Goal: Task Accomplishment & Management: Complete application form

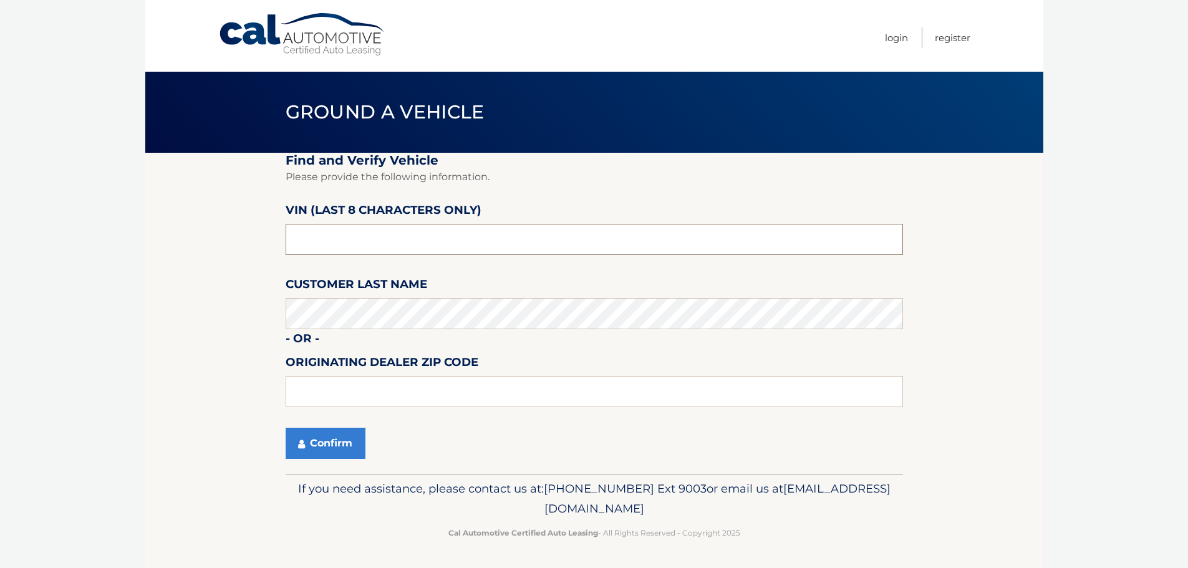
drag, startPoint x: 365, startPoint y: 242, endPoint x: 365, endPoint y: 235, distance: 7.5
click at [365, 237] on input "text" at bounding box center [594, 239] width 617 height 31
type input "NM168580"
type input "19403"
click at [354, 441] on button "Confirm" at bounding box center [326, 443] width 80 height 31
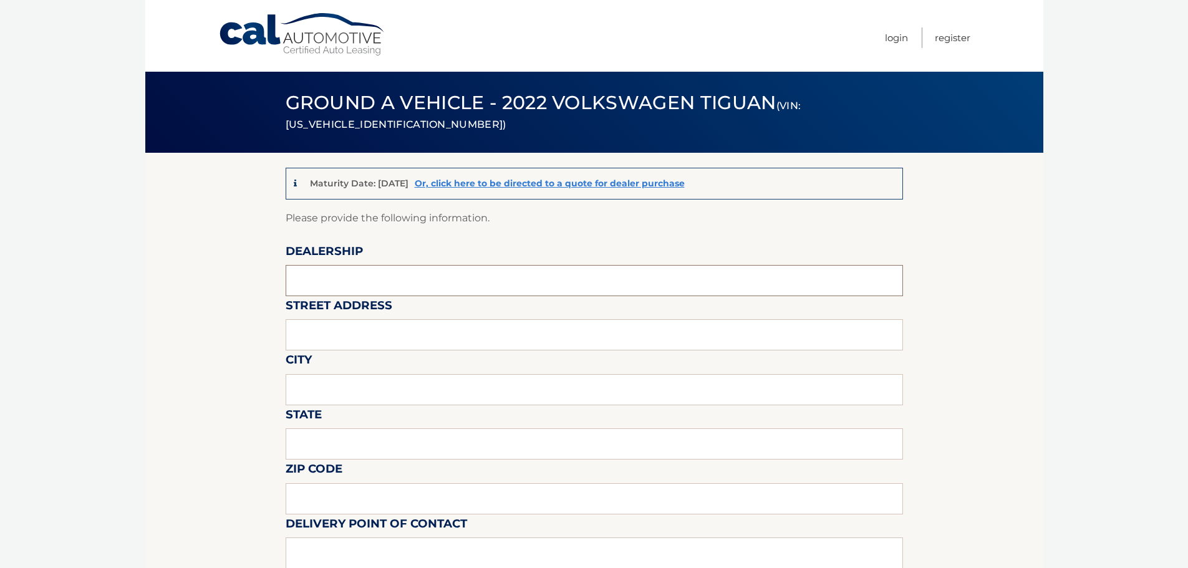
click at [505, 274] on input "text" at bounding box center [594, 280] width 617 height 31
type input "JIM WYNN VOLKSWAGEN, INC"
type input "2021 W MAIN ST"
type input "NORRISTOWN"
type input "PA"
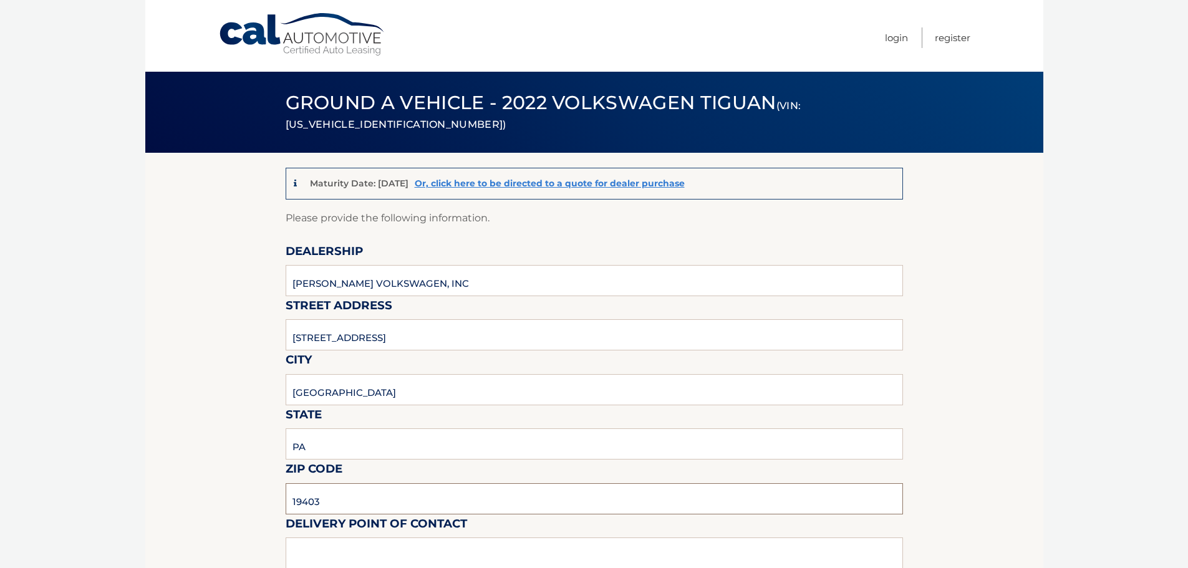
type input "19403"
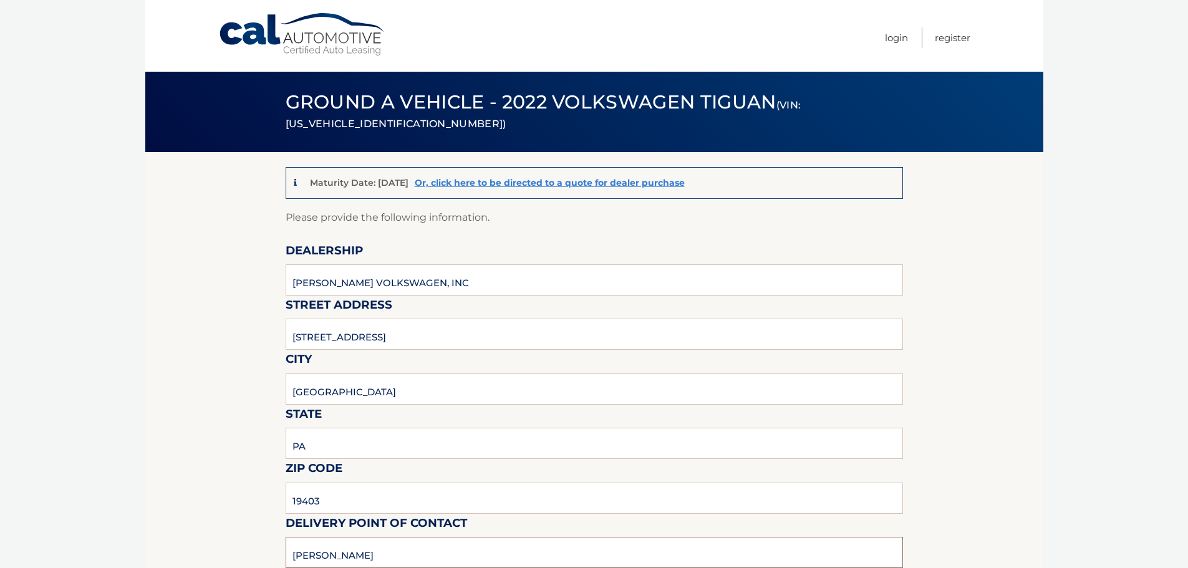
type input "BEN COOK"
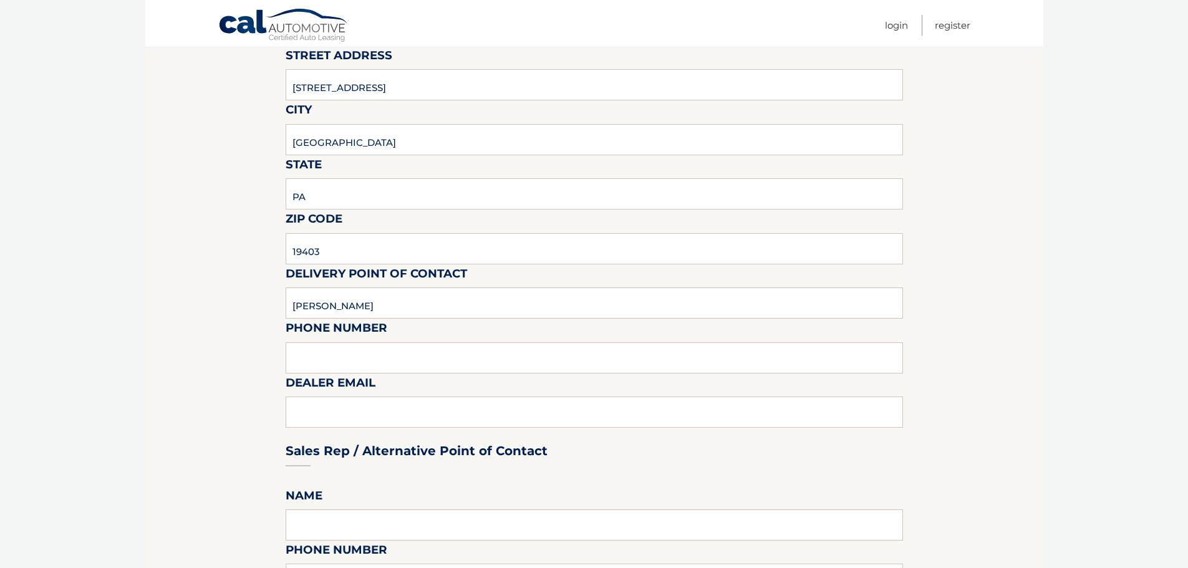
scroll to position [312, 0]
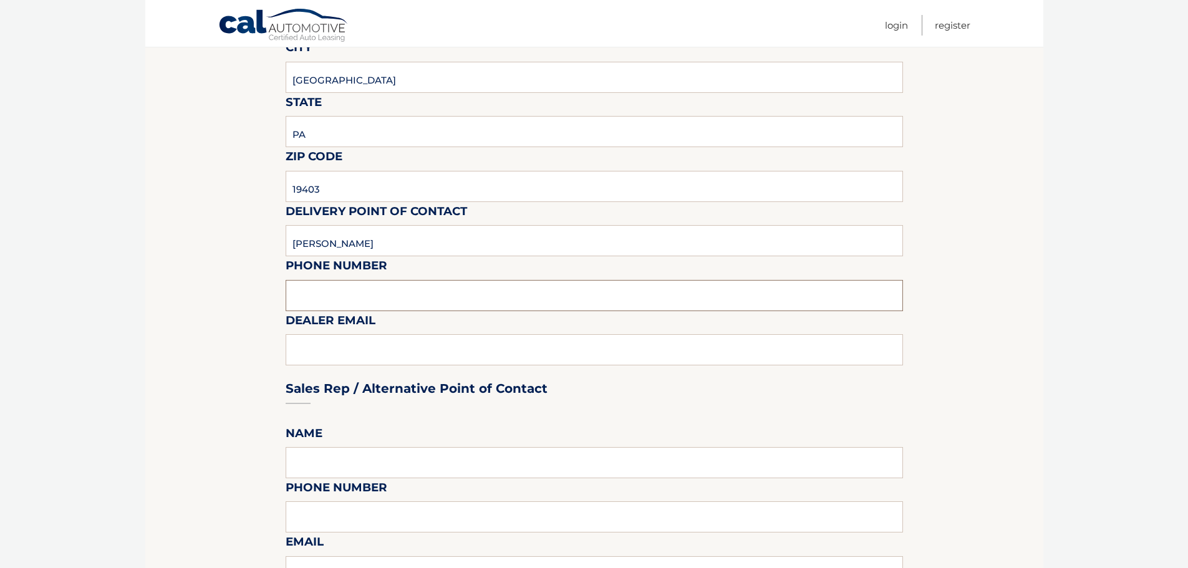
drag, startPoint x: 442, startPoint y: 285, endPoint x: 404, endPoint y: 289, distance: 38.9
click at [443, 284] on input "text" at bounding box center [594, 295] width 617 height 31
type input "4843702202"
type input "BCOOK@THEWYNNGROUP.COM"
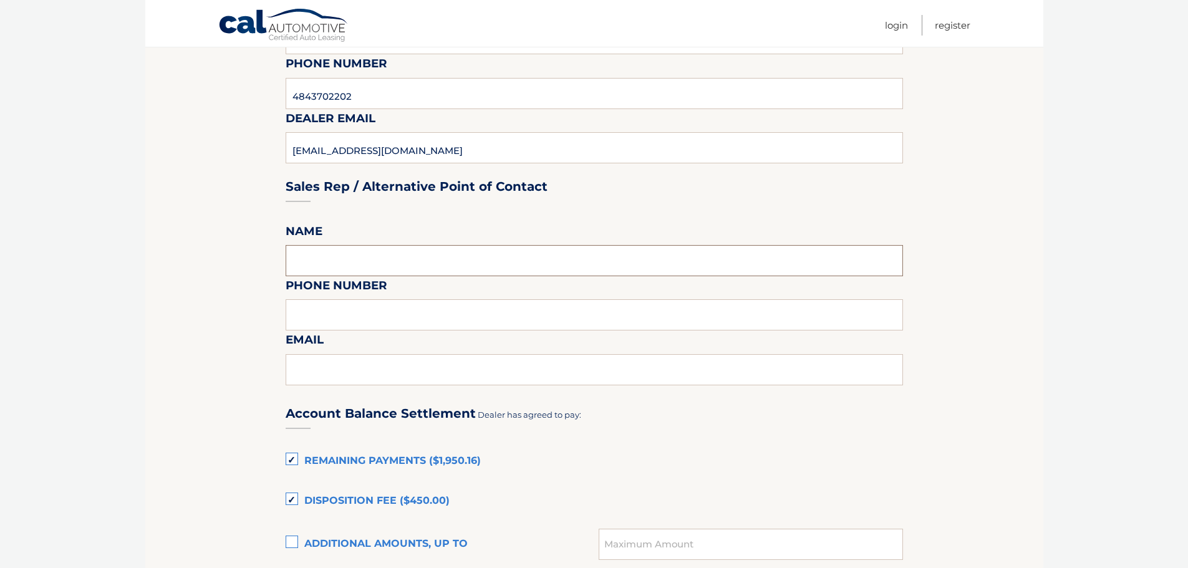
scroll to position [687, 0]
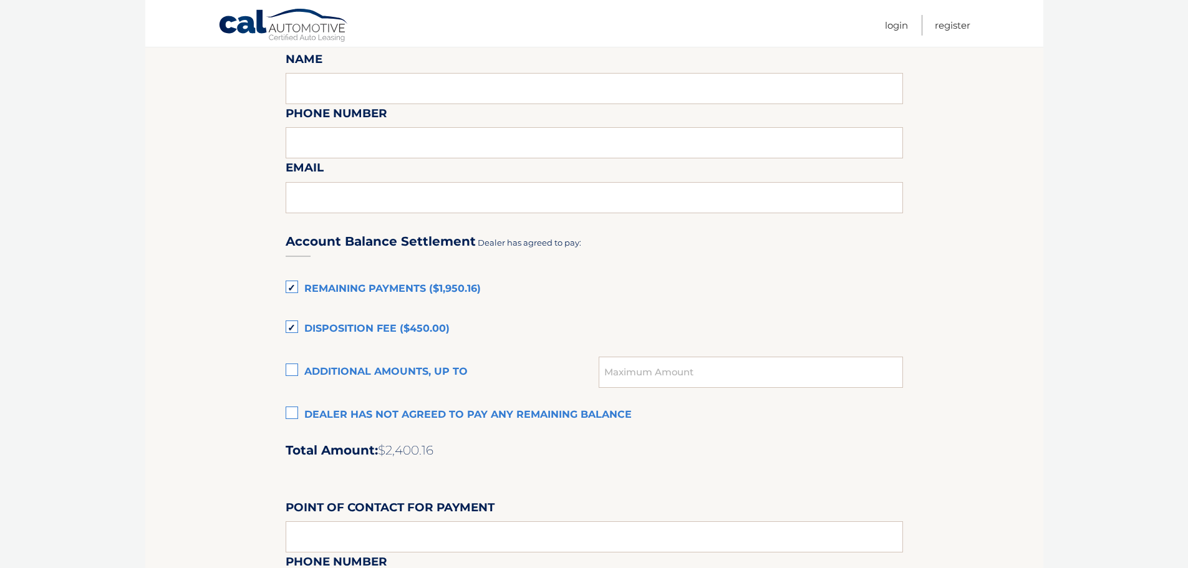
click at [290, 286] on label "Remaining Payments ($1,950.16)" at bounding box center [594, 289] width 617 height 25
click at [0, 0] on input "Remaining Payments ($1,950.16)" at bounding box center [0, 0] width 0 height 0
click at [294, 322] on label "Disposition Fee ($450.00)" at bounding box center [594, 329] width 617 height 25
click at [0, 0] on input "Disposition Fee ($450.00)" at bounding box center [0, 0] width 0 height 0
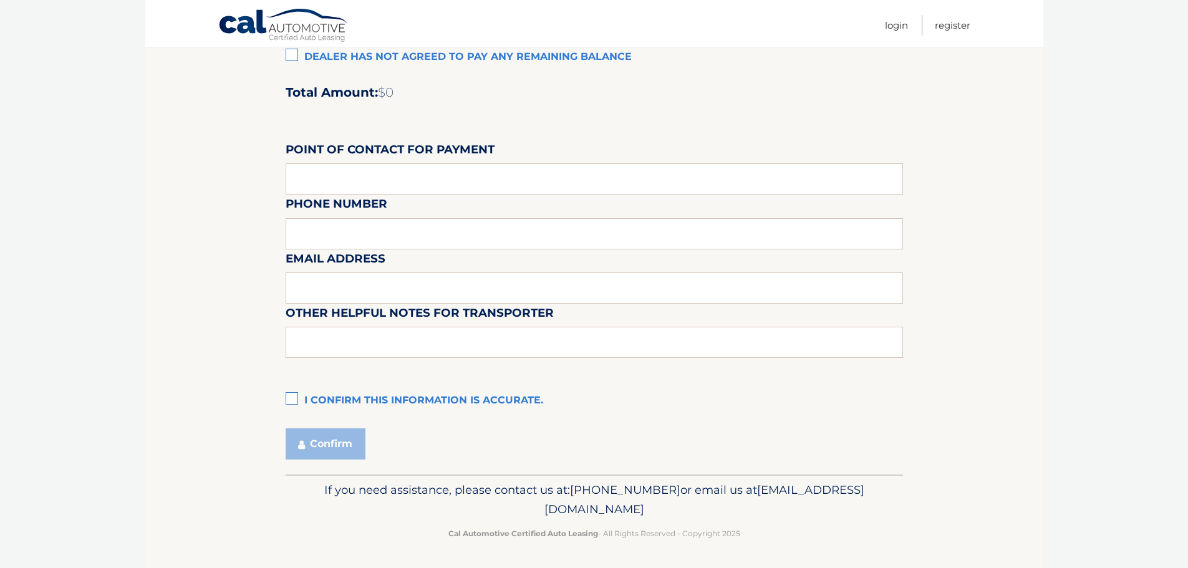
scroll to position [1046, 0]
click at [294, 402] on label "I confirm this information is accurate." at bounding box center [594, 399] width 617 height 25
click at [0, 0] on input "I confirm this information is accurate." at bounding box center [0, 0] width 0 height 0
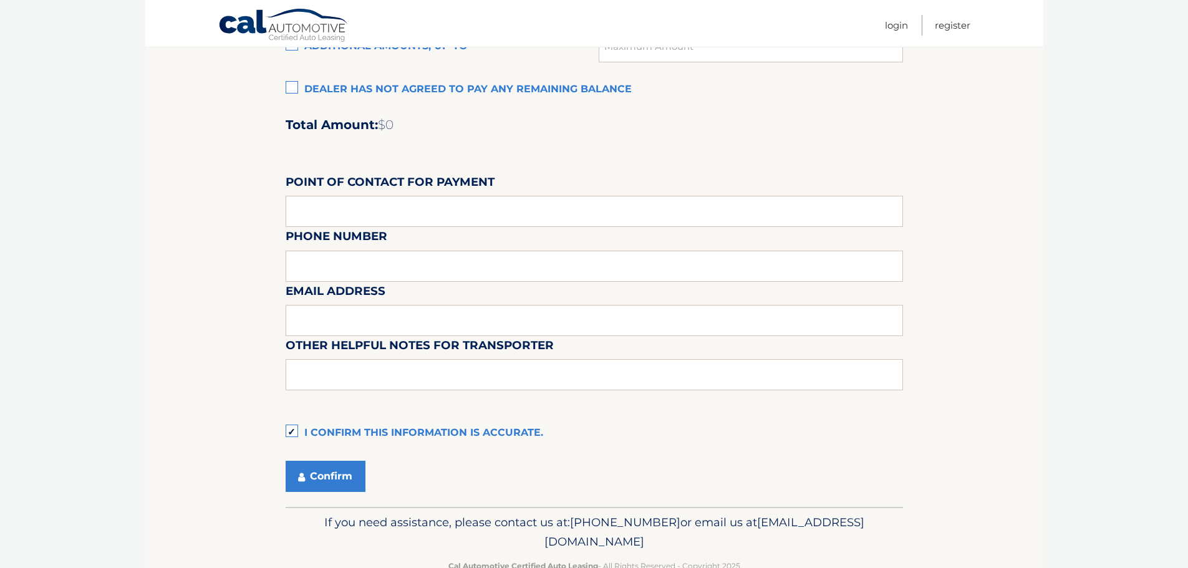
scroll to position [984, 0]
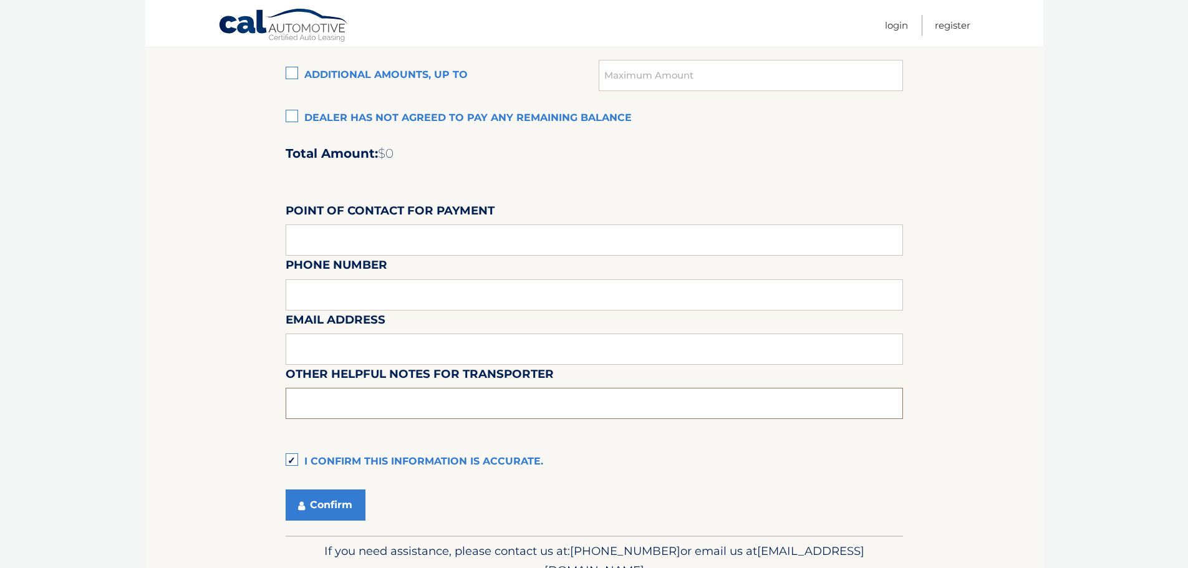
click at [317, 405] on input "text" at bounding box center [594, 403] width 617 height 31
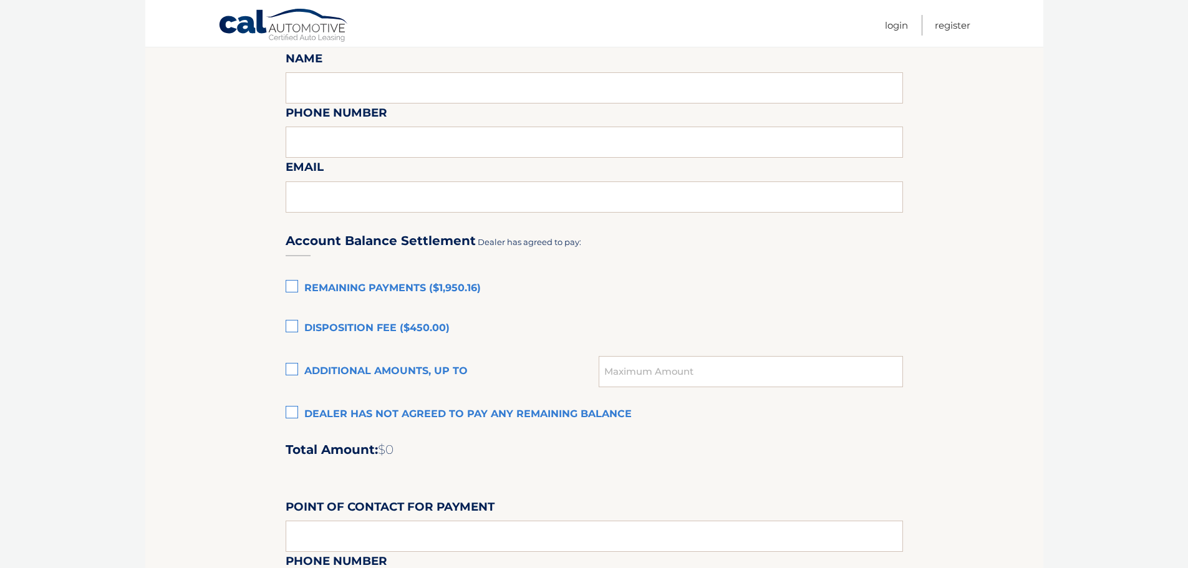
scroll to position [672, 0]
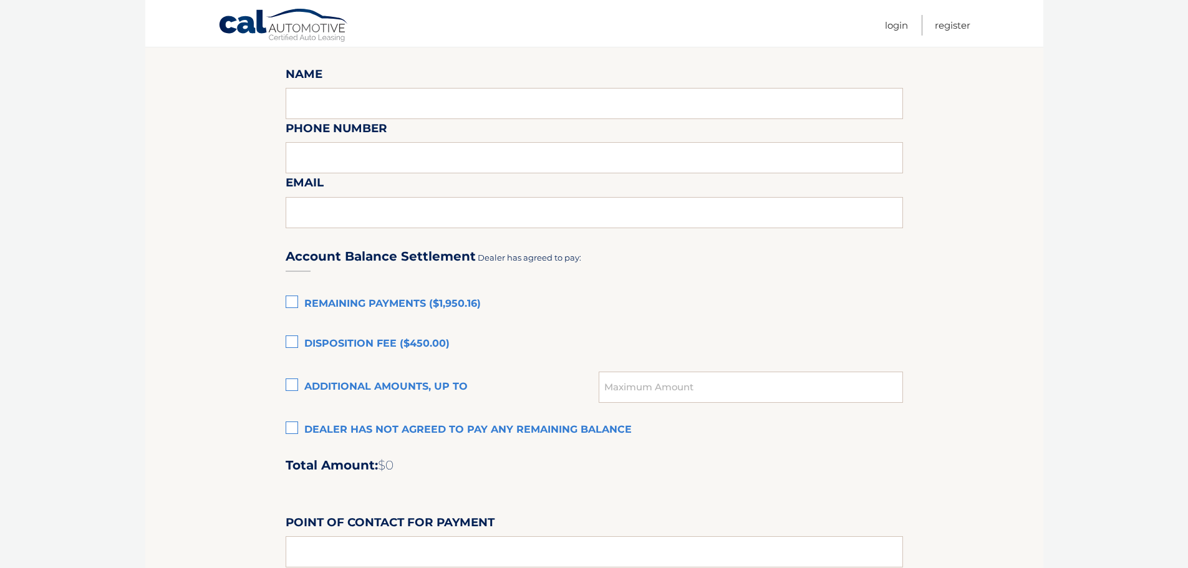
type input "KEYS WILL BE IN THE VOLVO BUILDING"
click at [288, 429] on label "Dealer has not agreed to pay any remaining balance" at bounding box center [594, 430] width 617 height 25
click at [0, 0] on input "Dealer has not agreed to pay any remaining balance" at bounding box center [0, 0] width 0 height 0
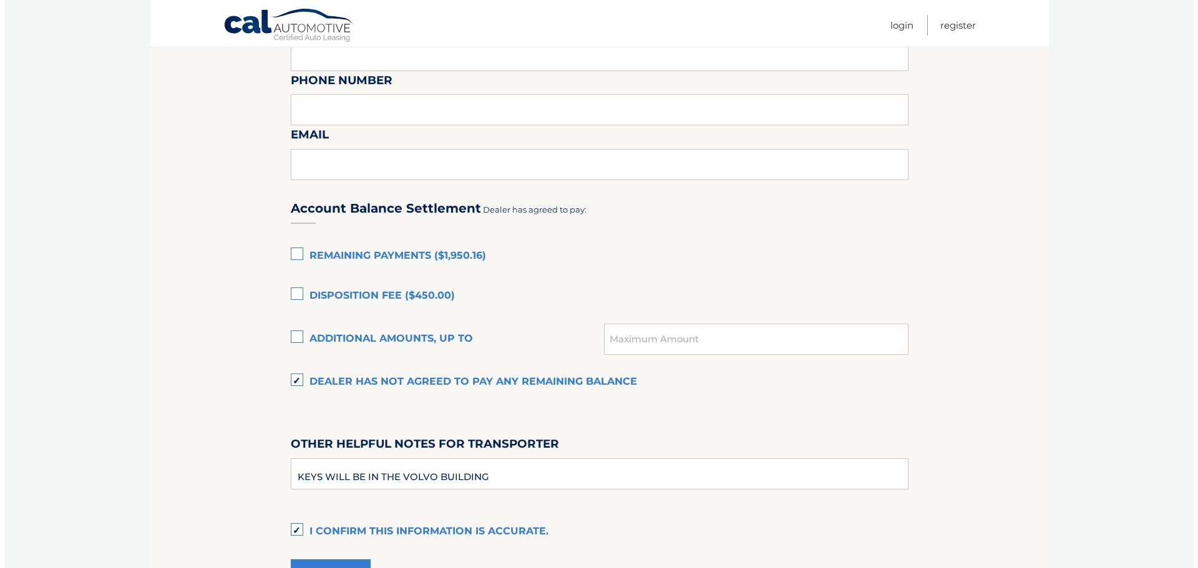
scroll to position [734, 0]
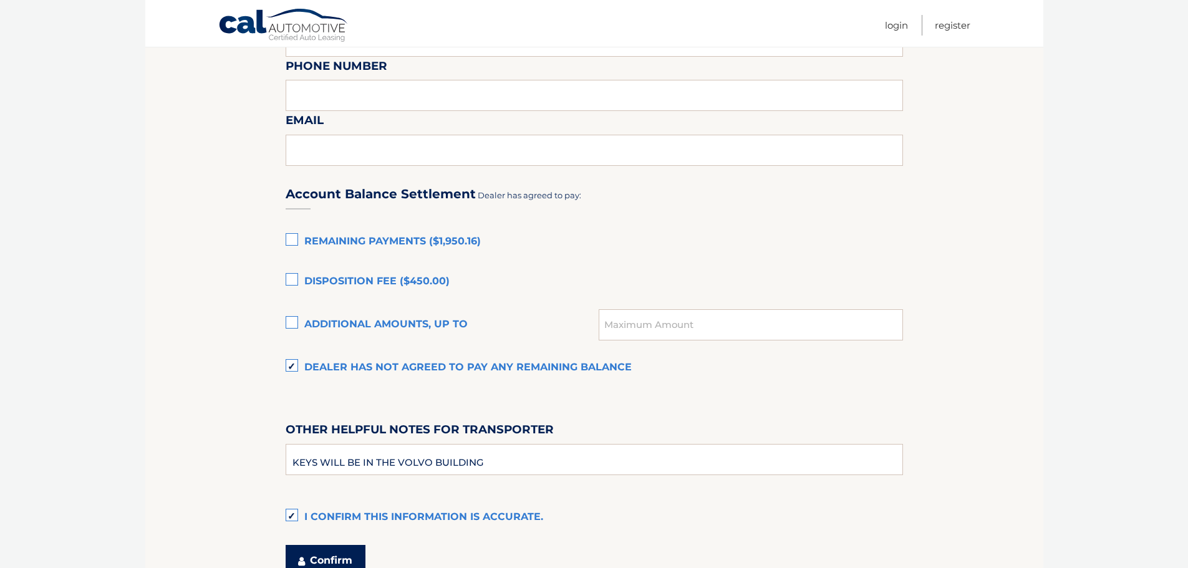
click at [325, 556] on button "Confirm" at bounding box center [326, 560] width 80 height 31
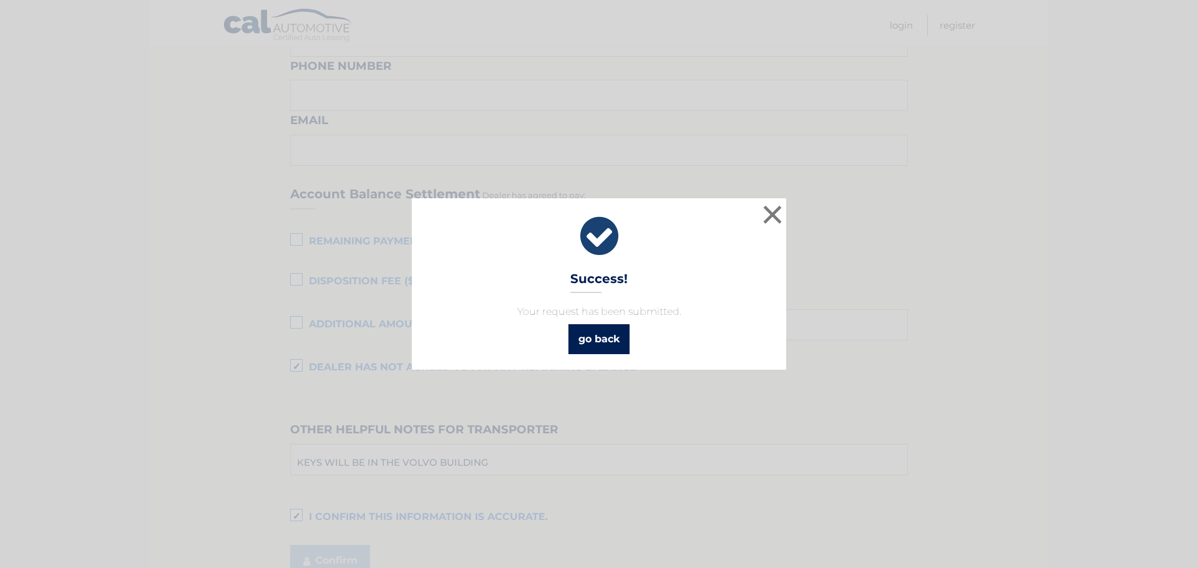
click at [590, 339] on link "go back" at bounding box center [598, 339] width 61 height 30
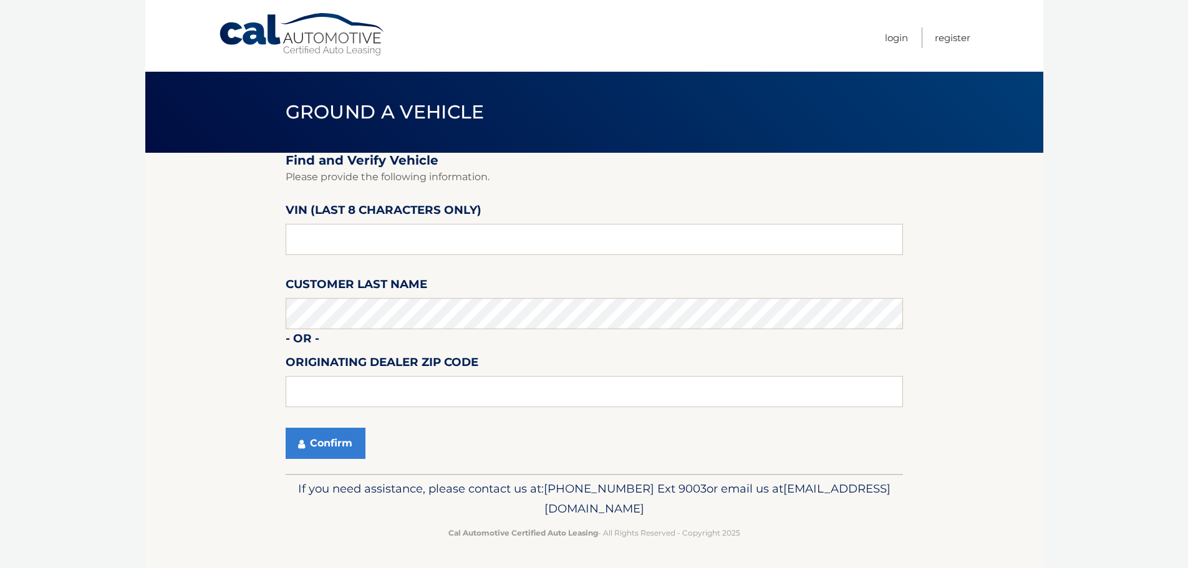
scroll to position [1, 0]
